Goal: Book appointment/travel/reservation

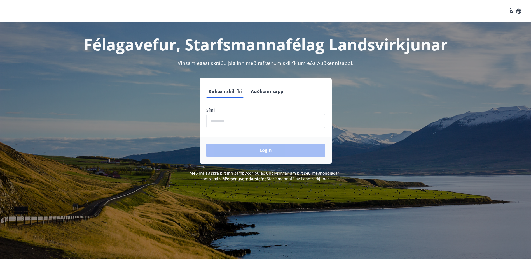
click at [235, 121] on input "phone" at bounding box center [265, 121] width 119 height 14
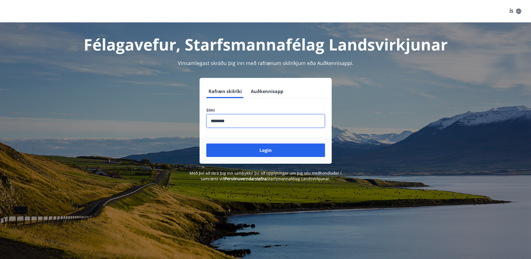
type input "********"
click at [206, 143] on button "Login" at bounding box center [265, 149] width 119 height 13
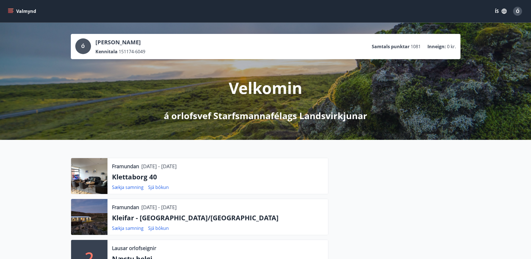
click at [13, 11] on icon "menu" at bounding box center [11, 11] width 6 height 1
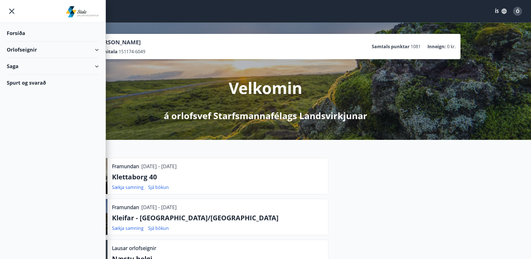
click at [25, 49] on div "Orlofseignir" at bounding box center [53, 49] width 92 height 17
click at [27, 77] on div "Bókunardagatal" at bounding box center [52, 76] width 83 height 12
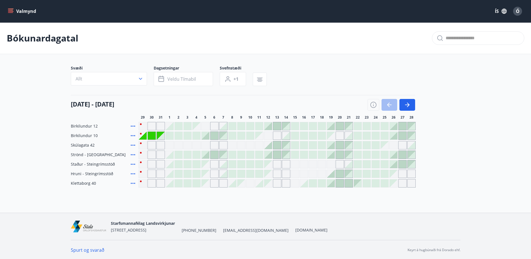
click at [132, 135] on icon at bounding box center [133, 135] width 7 height 7
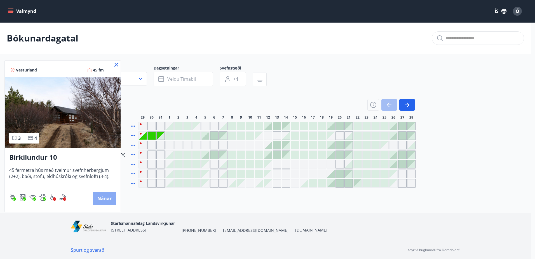
click at [103, 197] on button "Nánar" at bounding box center [104, 197] width 23 height 13
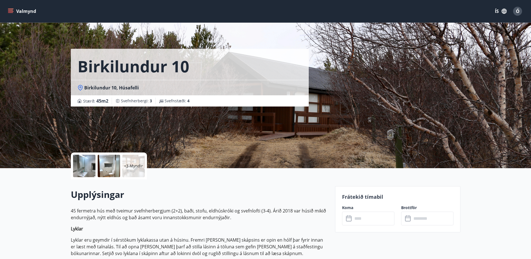
click at [88, 161] on div at bounding box center [84, 165] width 22 height 22
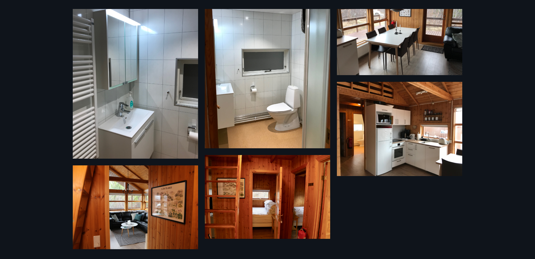
scroll to position [142, 0]
